Goal: Information Seeking & Learning: Check status

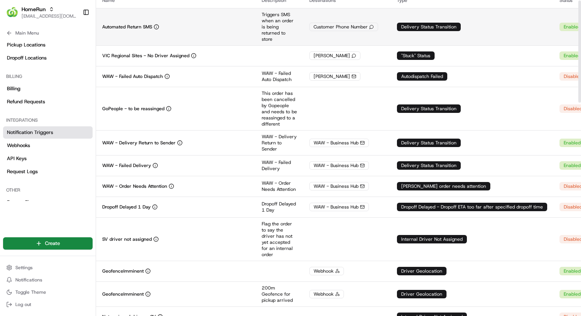
scroll to position [51, 0]
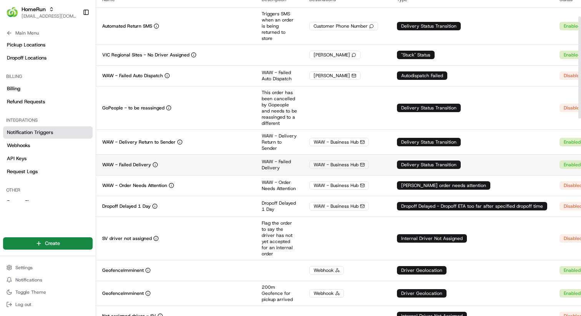
click at [214, 165] on div "WAW - Failed Delivery" at bounding box center [175, 165] width 147 height 6
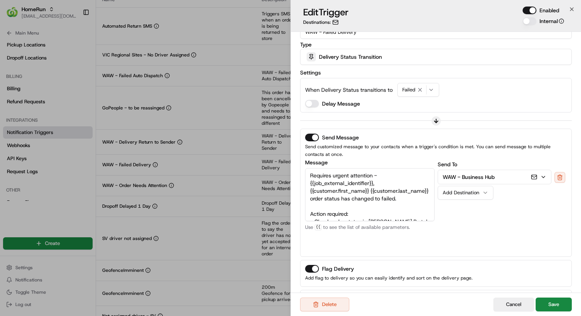
scroll to position [77, 0]
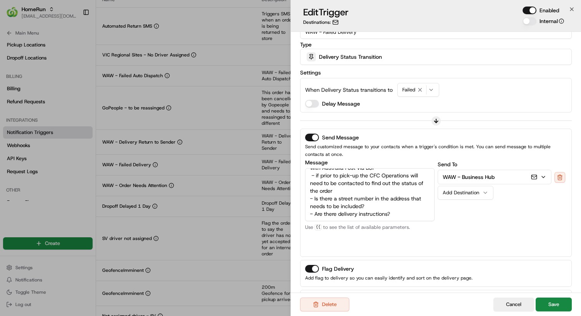
drag, startPoint x: 322, startPoint y: 176, endPoint x: 373, endPoint y: 236, distance: 78.5
click at [373, 236] on div "Message Requires urgent attention - {{job_external_identifier}}, {{customer.fir…" at bounding box center [369, 206] width 129 height 92
click at [381, 194] on textarea "Requires urgent attention - {{job_external_identifier}}, {{customer.first_name}…" at bounding box center [369, 194] width 129 height 53
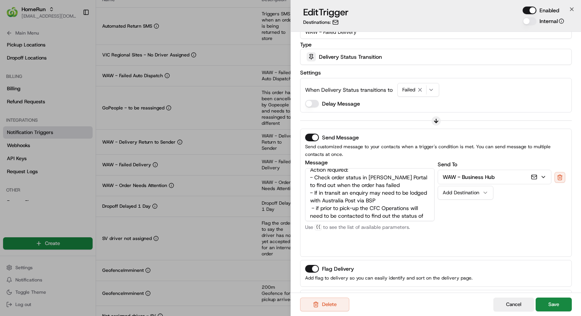
scroll to position [41, 0]
click at [450, 221] on div "Send To WAW - Business Hub Add Destination" at bounding box center [502, 206] width 129 height 92
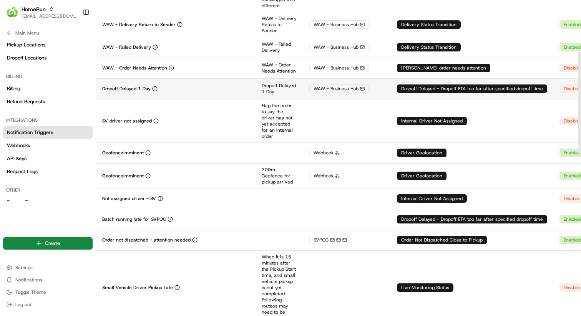
scroll to position [170, 0]
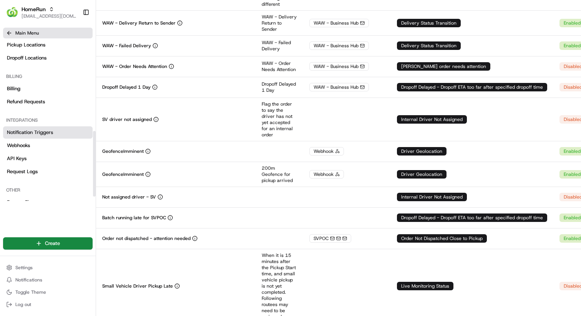
click at [9, 34] on icon at bounding box center [9, 33] width 6 height 6
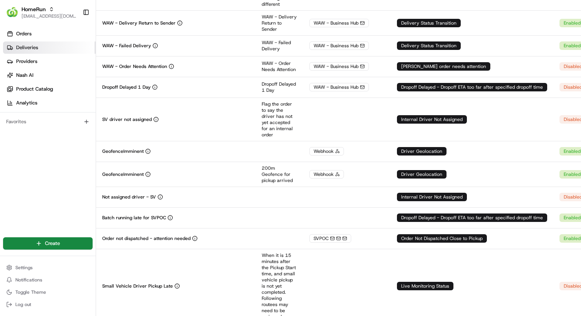
click at [24, 46] on span "Deliveries" at bounding box center [27, 47] width 22 height 7
